Goal: Task Accomplishment & Management: Use online tool/utility

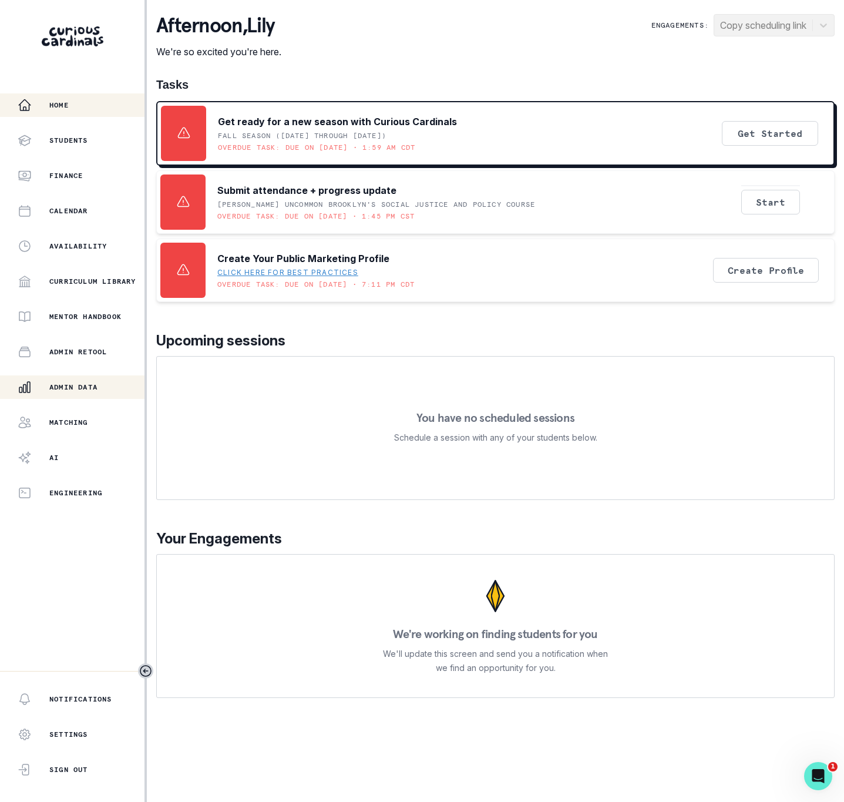
click at [58, 381] on div "Admin Data" at bounding box center [81, 387] width 127 height 14
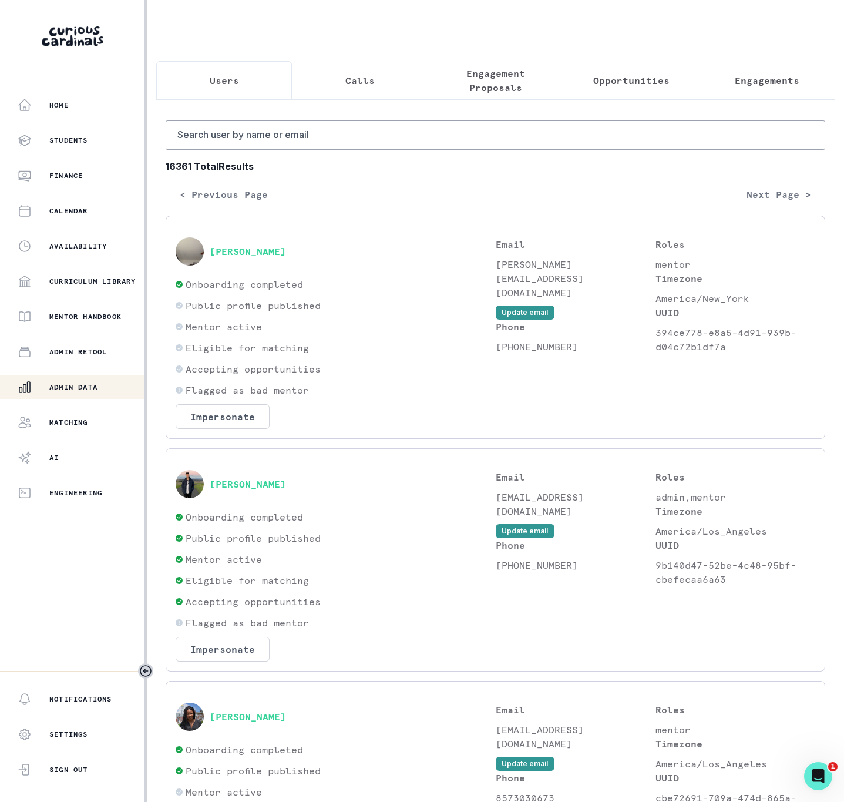
click at [772, 85] on p "Engagements" at bounding box center [767, 80] width 65 height 14
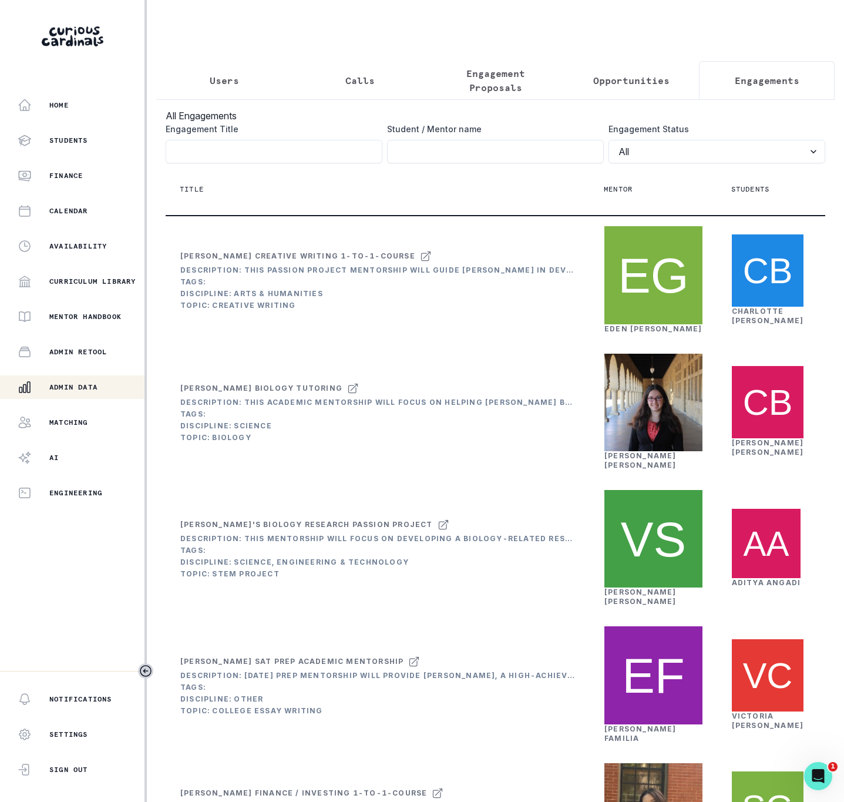
drag, startPoint x: 476, startPoint y: 90, endPoint x: 457, endPoint y: 100, distance: 21.8
click at [476, 90] on p "Engagement Proposals" at bounding box center [496, 80] width 116 height 28
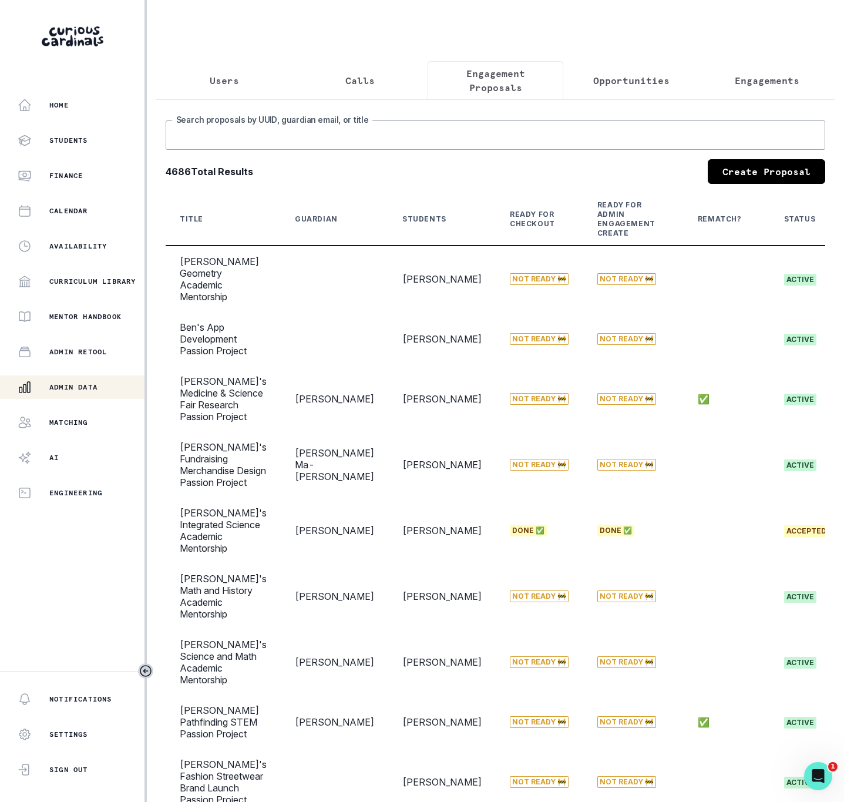
click at [219, 148] on input "Search proposals by UUID, guardian email, or title" at bounding box center [496, 134] width 660 height 29
type input "[PERSON_NAME]"
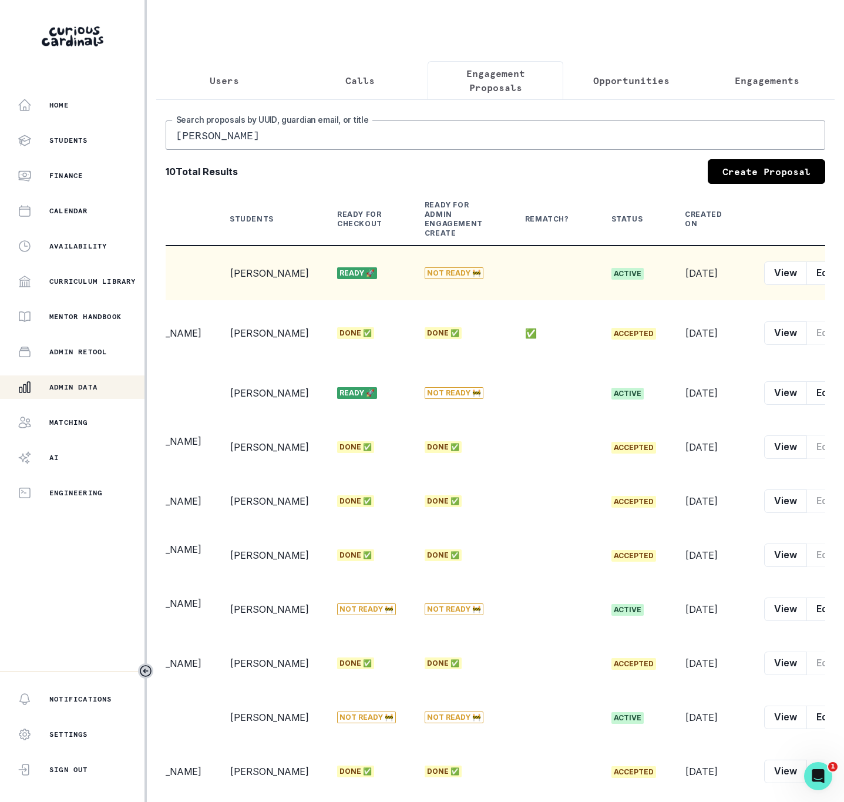
click at [843, 285] on button "row menu" at bounding box center [854, 272] width 23 height 23
click at [806, 285] on button "Edit" at bounding box center [824, 272] width 37 height 23
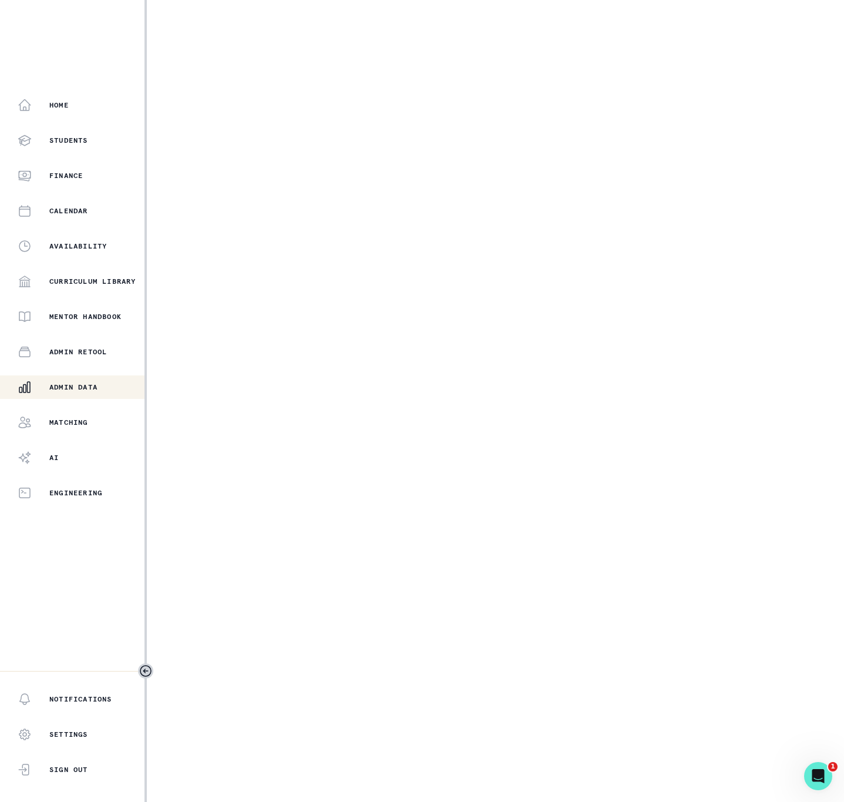
select select "cd194da3-8339-4626-8ccf-3d28a2a685b4"
select select "0cd9e705-9652-4445-9bce-01b5677b1787"
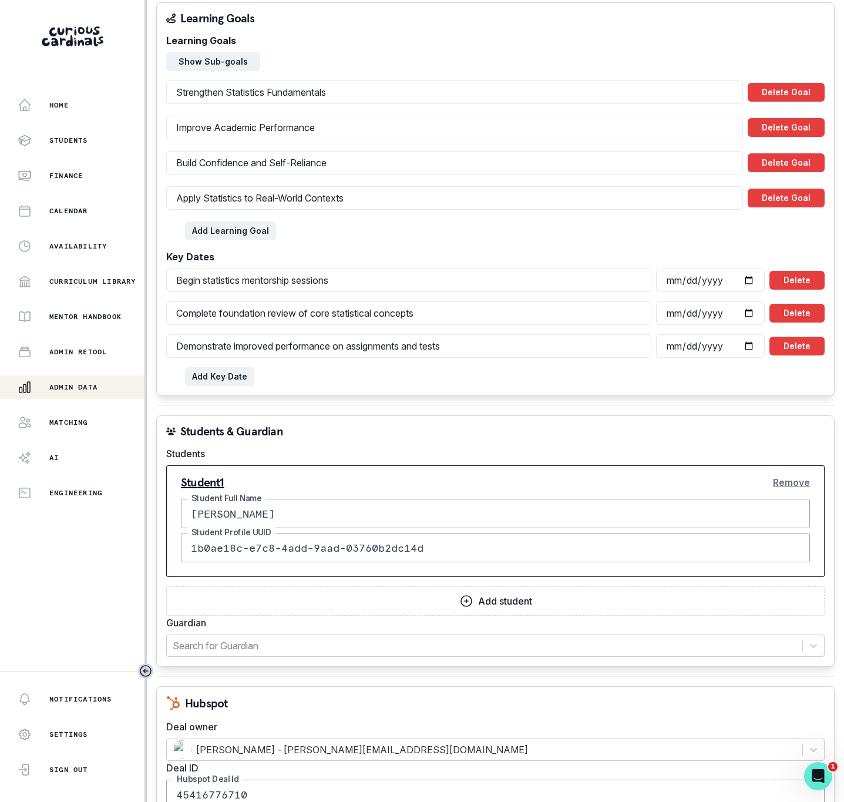
scroll to position [881, 0]
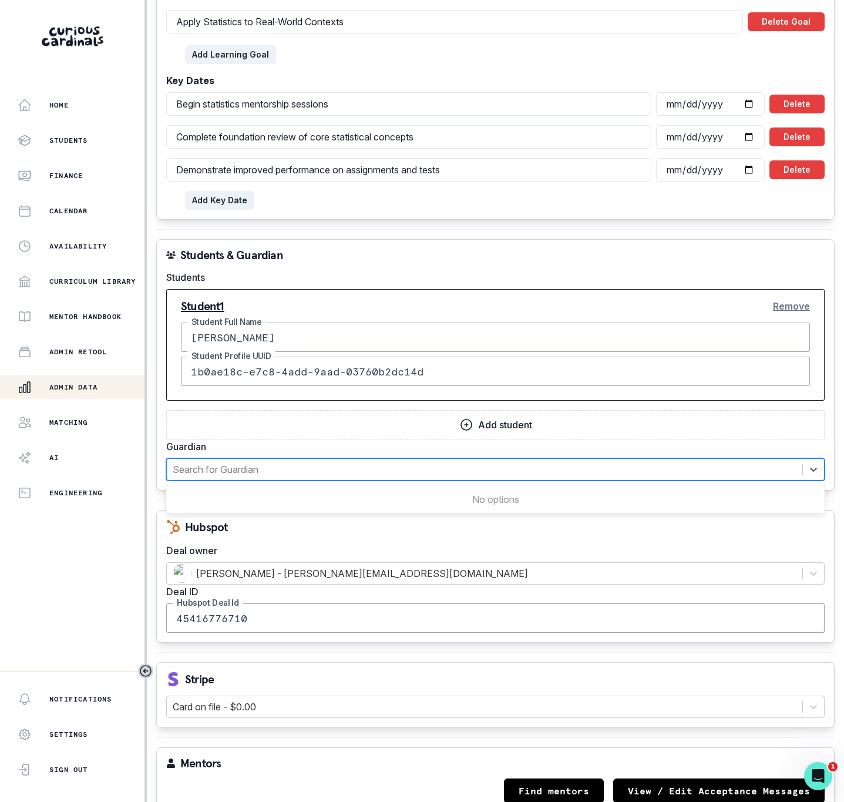
click at [222, 461] on div at bounding box center [485, 469] width 624 height 16
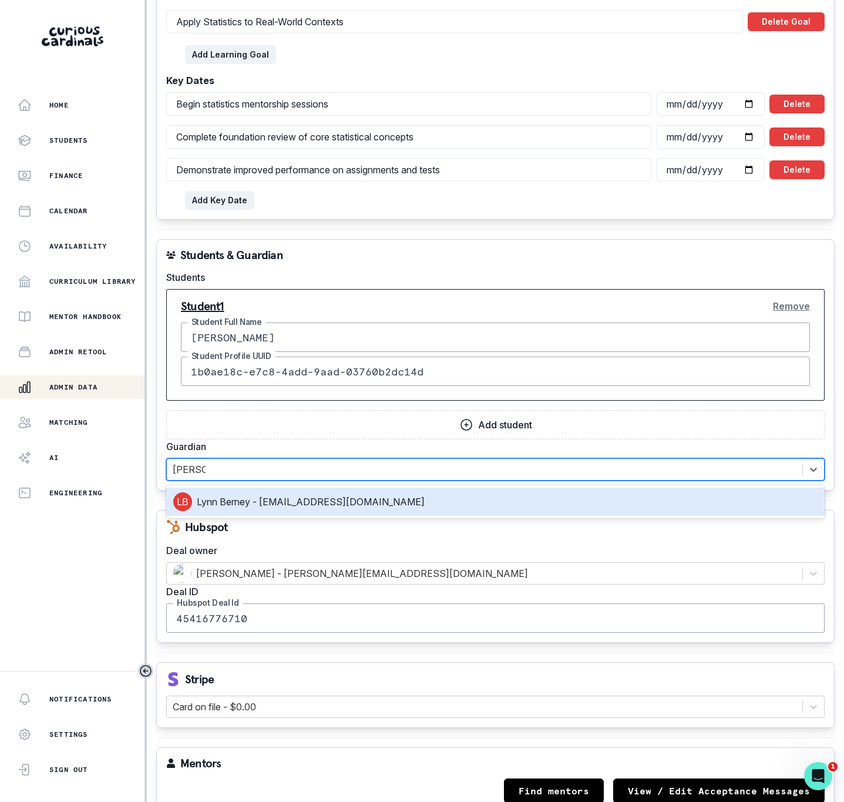
type input "[PERSON_NAME]"
click at [294, 493] on div "Lynn Berney - [EMAIL_ADDRESS][DOMAIN_NAME]" at bounding box center [495, 501] width 644 height 19
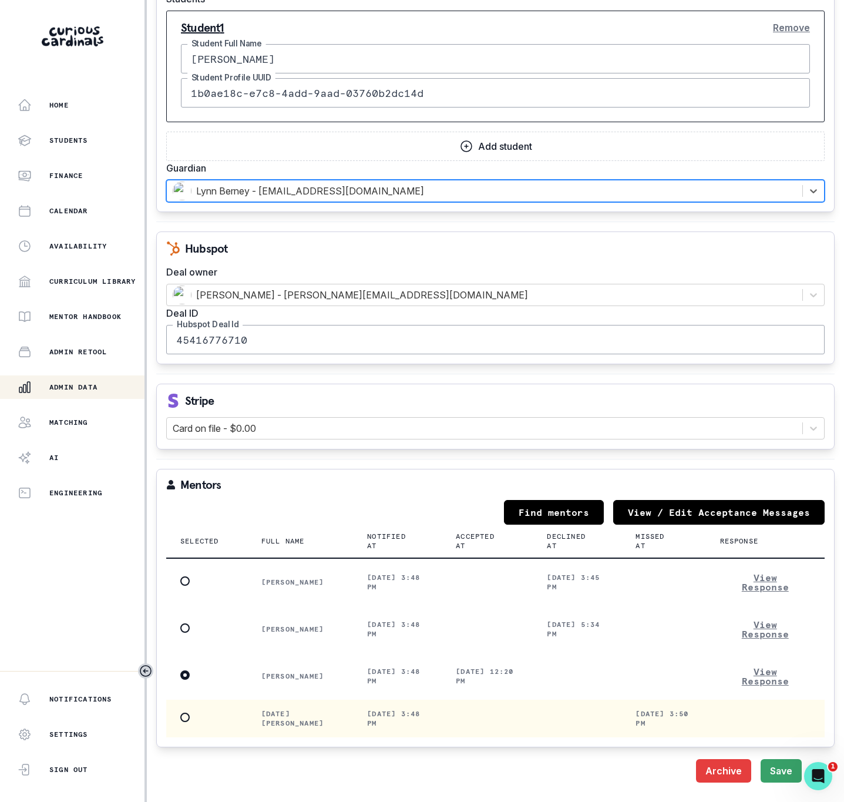
scroll to position [1234, 0]
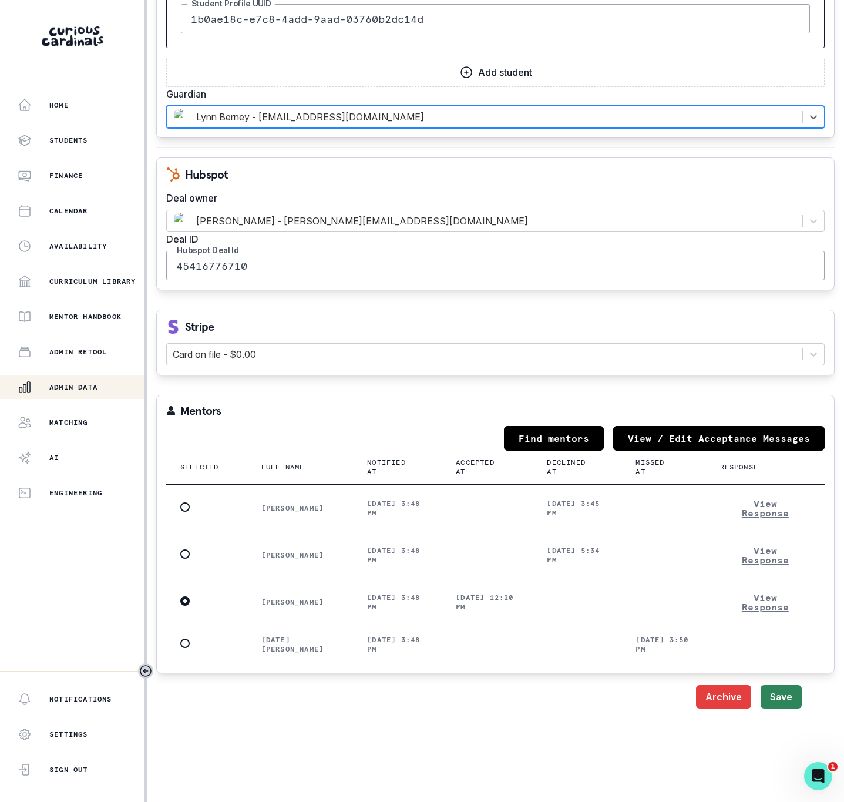
click at [765, 685] on button "Save" at bounding box center [781, 696] width 41 height 23
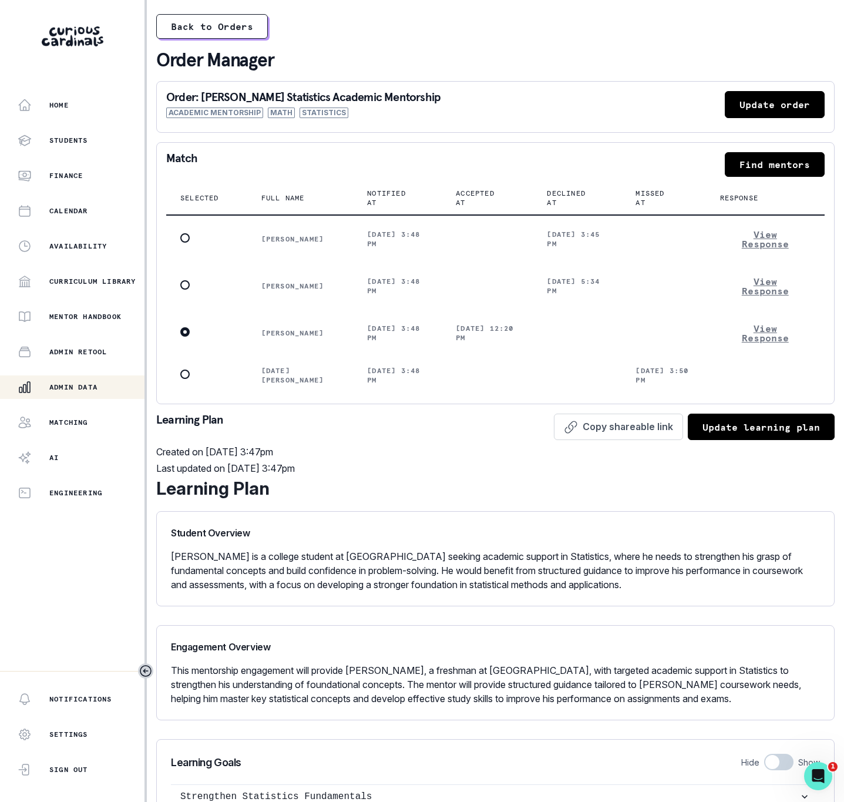
click at [64, 384] on p "Admin Data" at bounding box center [73, 386] width 48 height 9
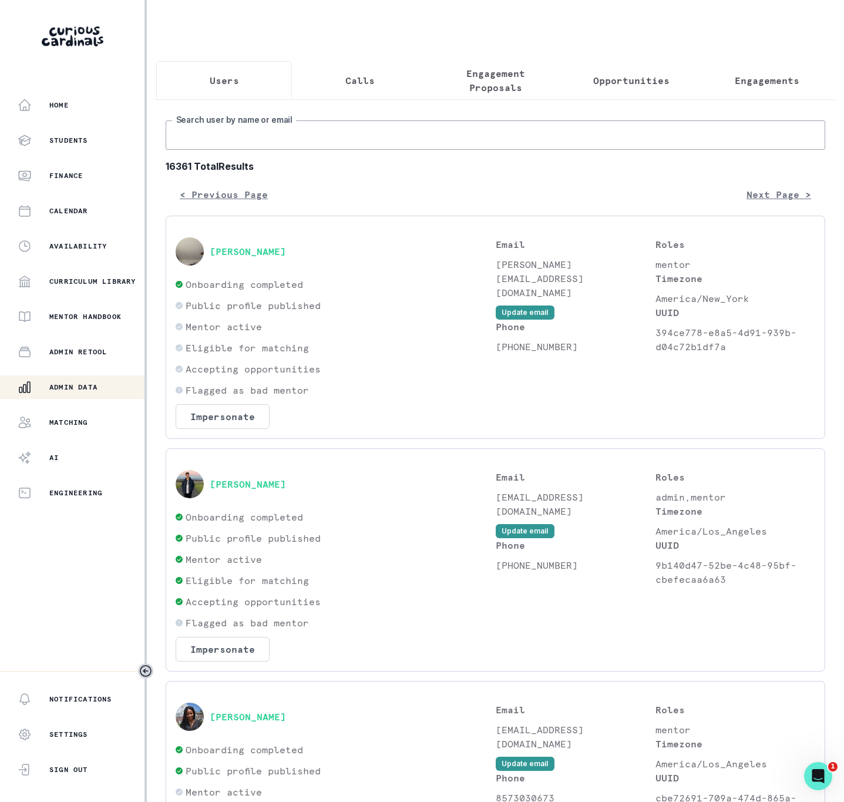
click at [194, 149] on input "Search user by name or email" at bounding box center [496, 134] width 660 height 29
paste input "[PERSON_NAME]"
type input "[PERSON_NAME]"
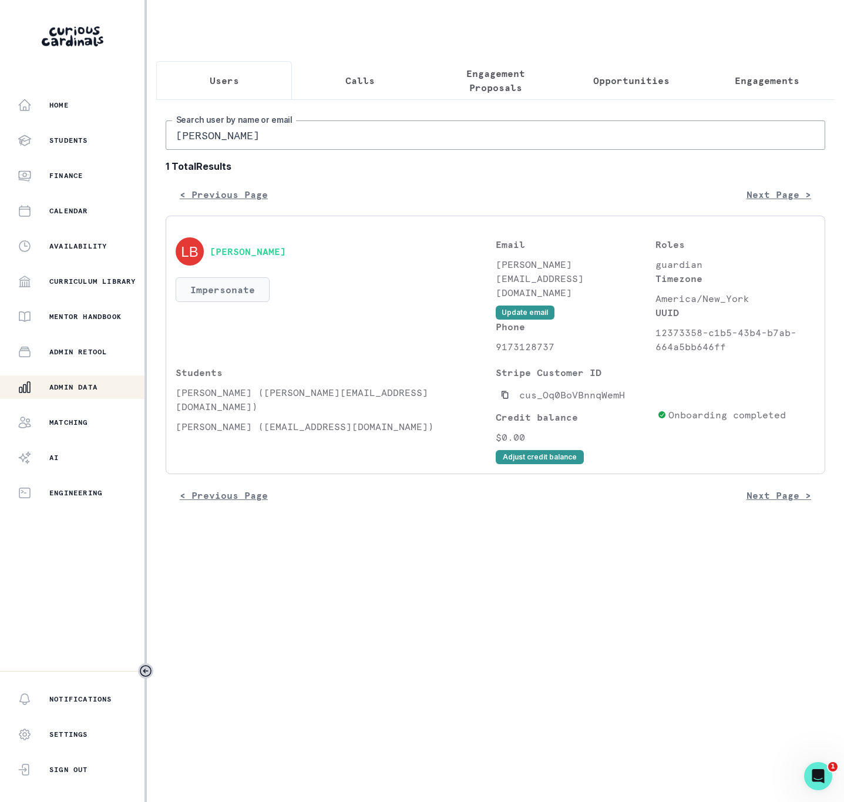
click at [227, 302] on button "Impersonate" at bounding box center [223, 289] width 94 height 25
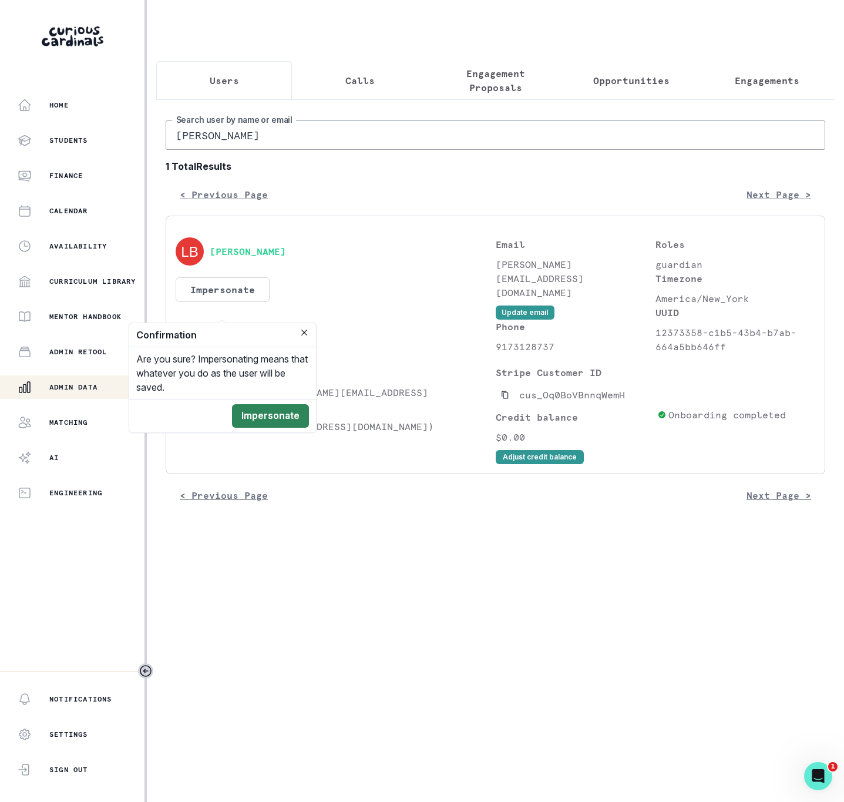
click at [256, 419] on button "Impersonate" at bounding box center [270, 415] width 77 height 23
